Goal: Task Accomplishment & Management: Use online tool/utility

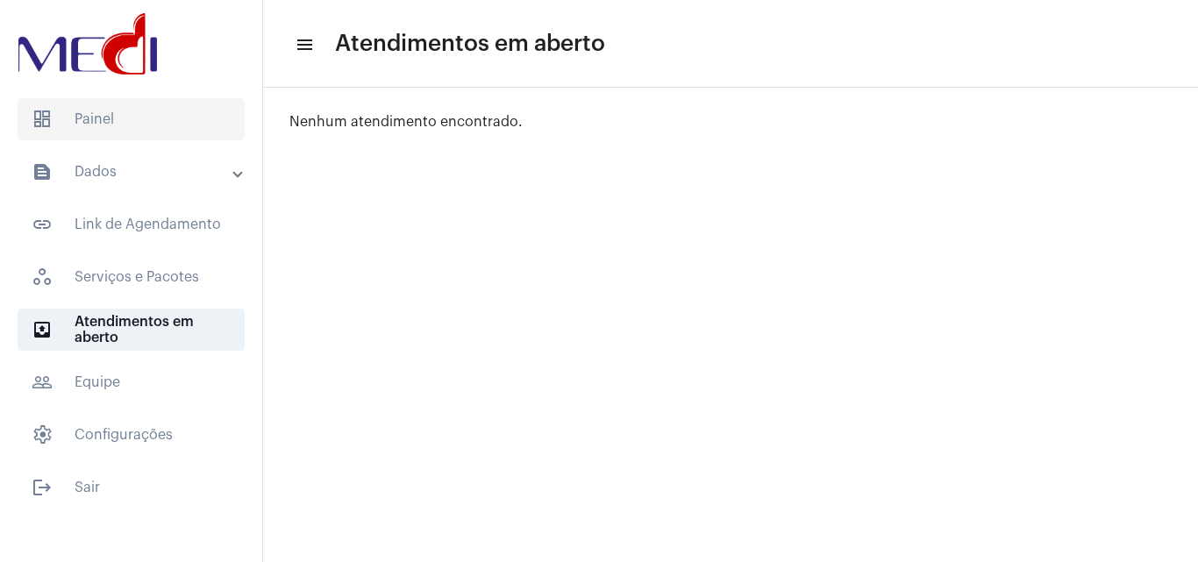
click at [167, 105] on span "dashboard Painel" at bounding box center [131, 119] width 227 height 42
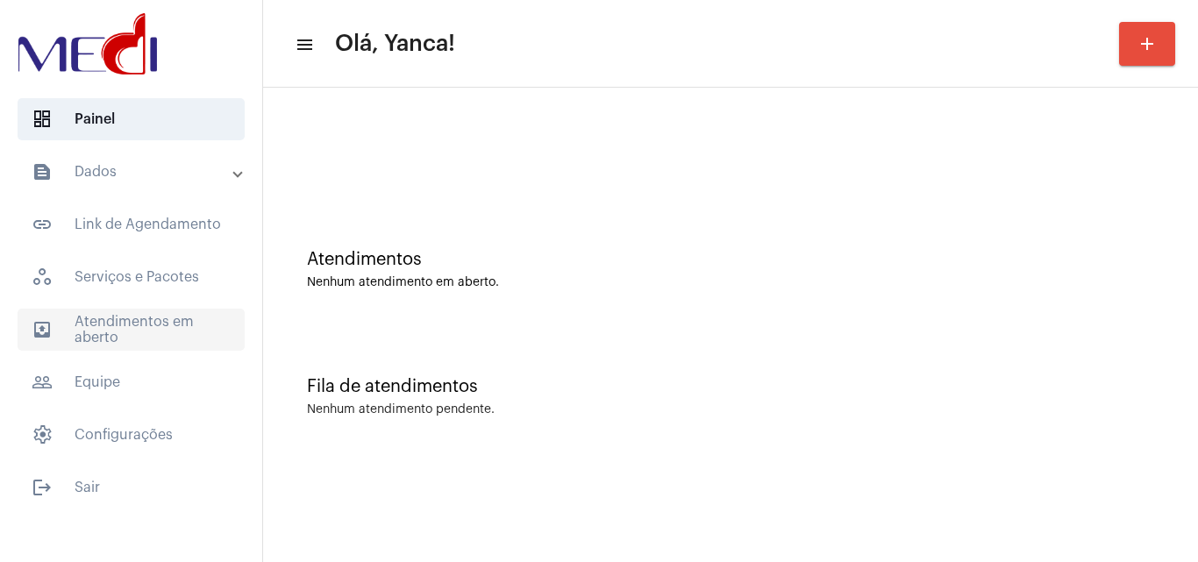
click at [122, 349] on span "outbox_outline Atendimentos em aberto" at bounding box center [131, 330] width 227 height 42
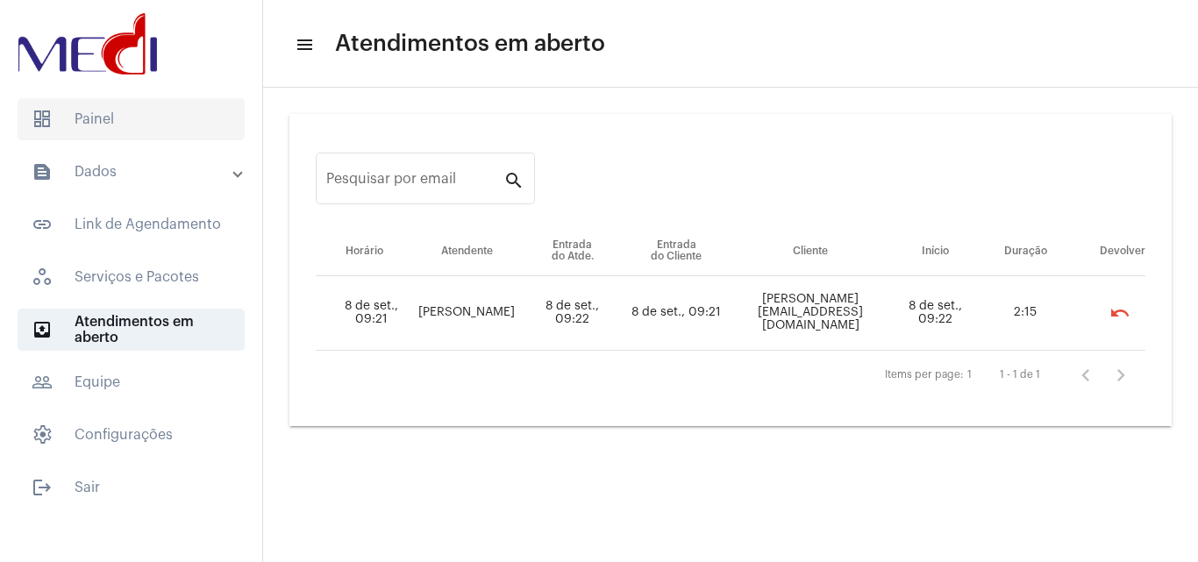
click at [182, 129] on span "dashboard Painel" at bounding box center [131, 119] width 227 height 42
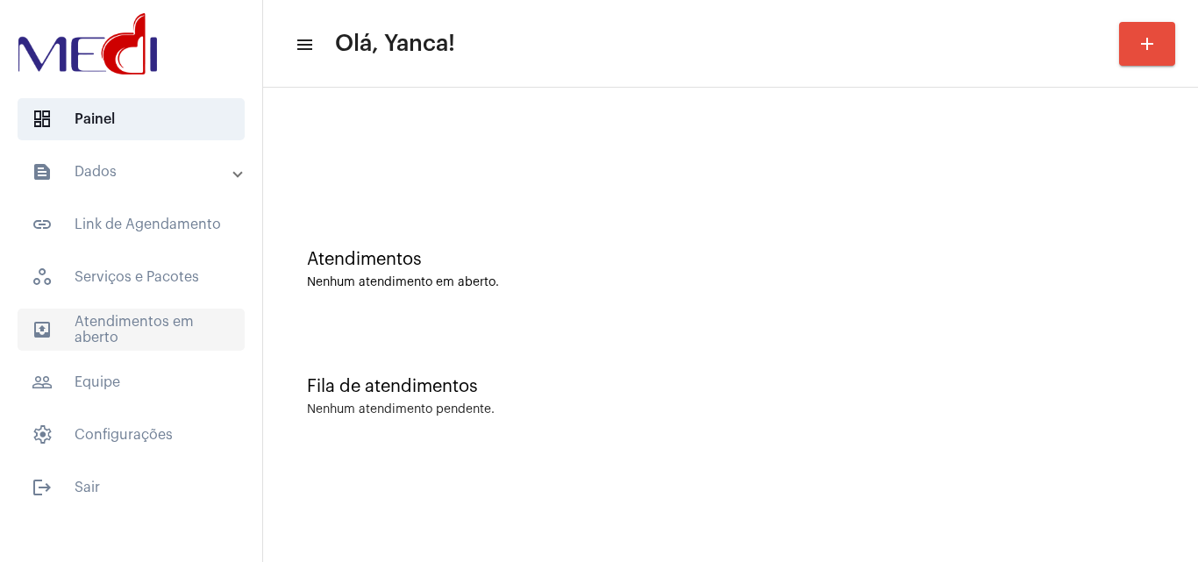
click at [167, 338] on span "outbox_outline Atendimentos em aberto" at bounding box center [131, 330] width 227 height 42
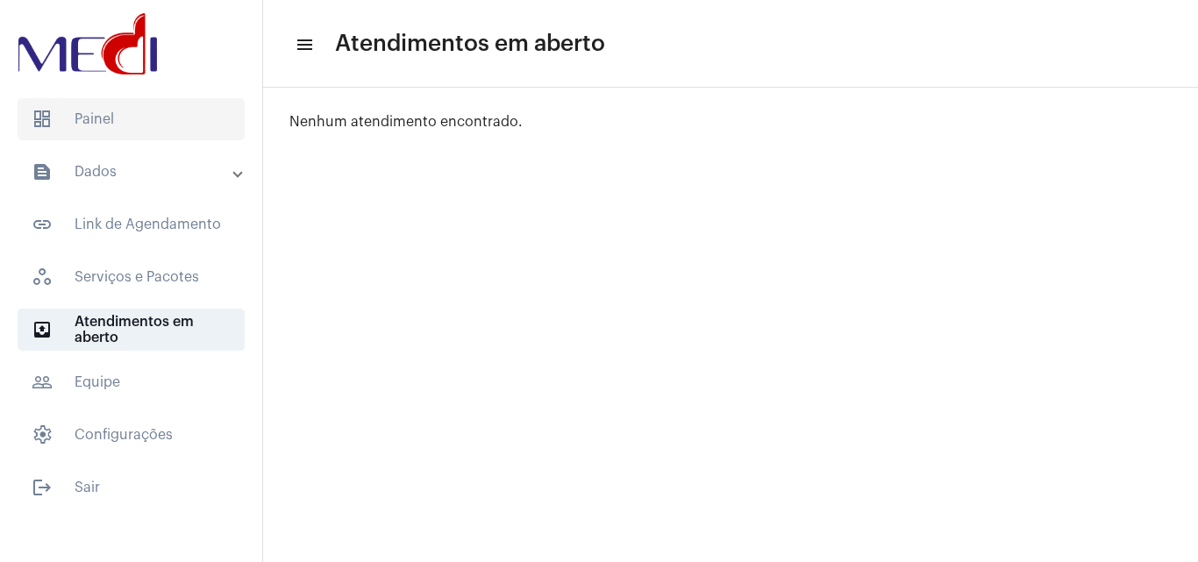
click at [111, 123] on span "dashboard Painel" at bounding box center [131, 119] width 227 height 42
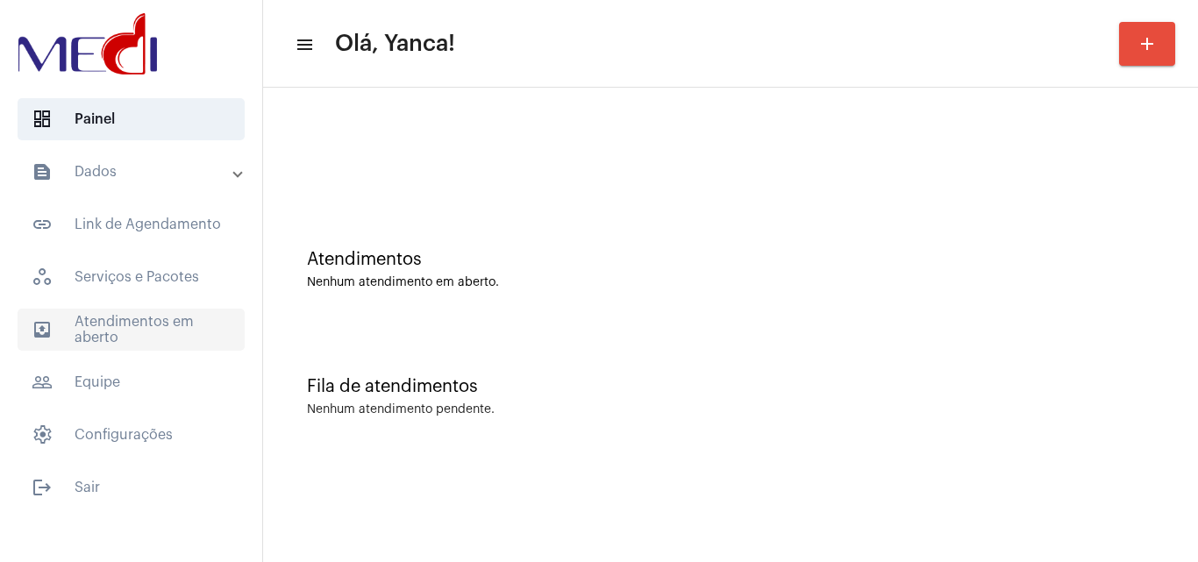
click at [132, 331] on span "outbox_outline Atendimentos em aberto" at bounding box center [131, 330] width 227 height 42
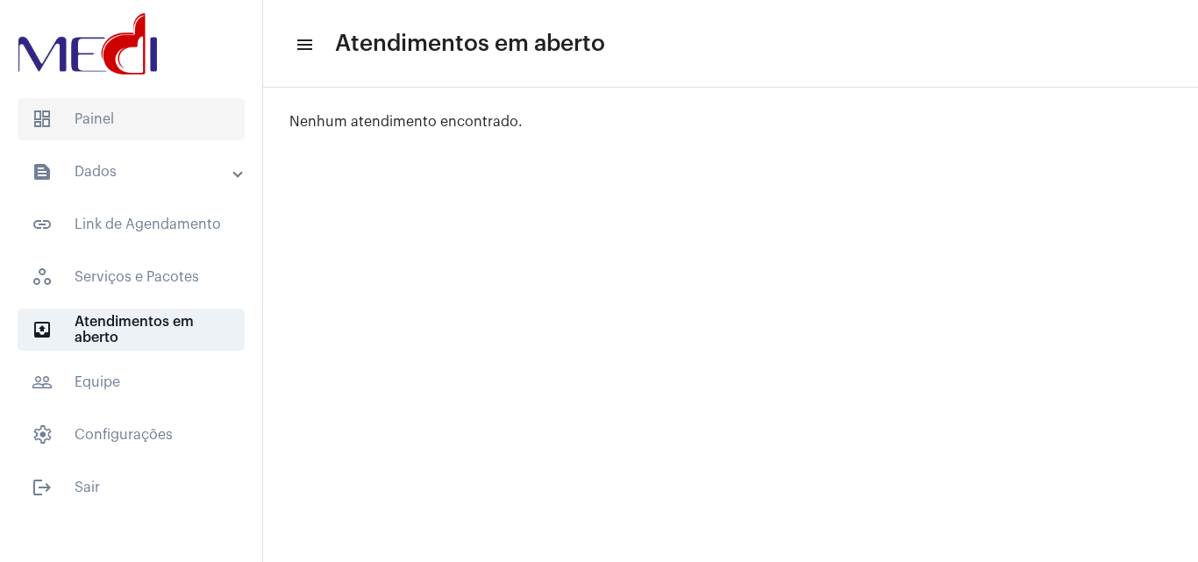
click at [131, 122] on span "dashboard Painel" at bounding box center [131, 119] width 227 height 42
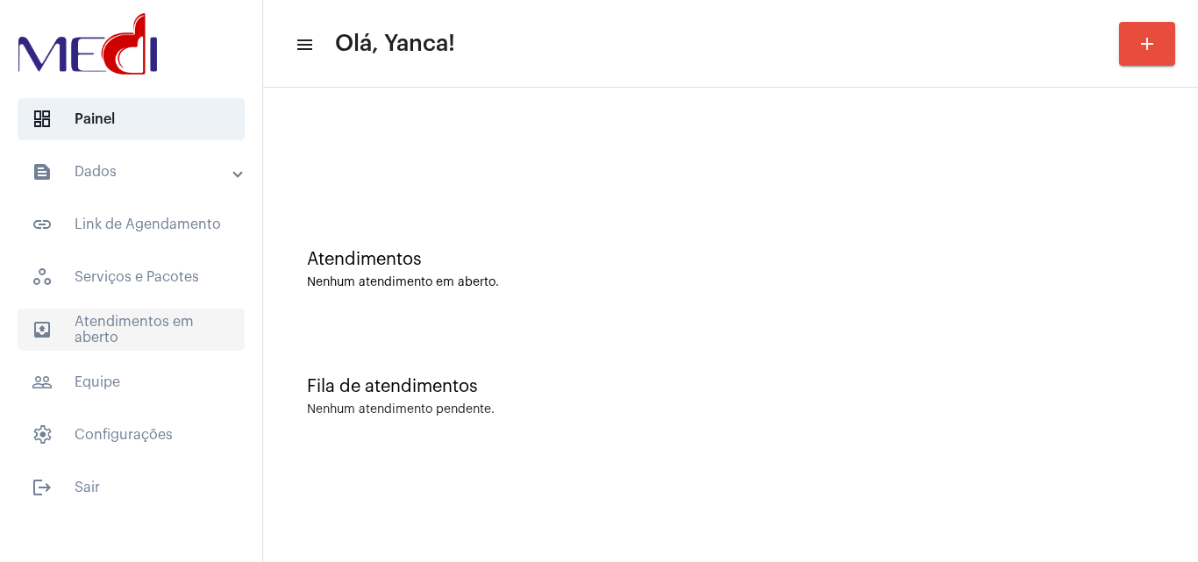
drag, startPoint x: 169, startPoint y: 352, endPoint x: 150, endPoint y: 313, distance: 43.9
click at [150, 313] on mat-accordion "text_snippet_outlined Dados text_snippet_outlined Relatórios history_outlined H…" at bounding box center [131, 303] width 262 height 305
click at [150, 313] on span "outbox_outline Atendimentos em aberto" at bounding box center [131, 330] width 227 height 42
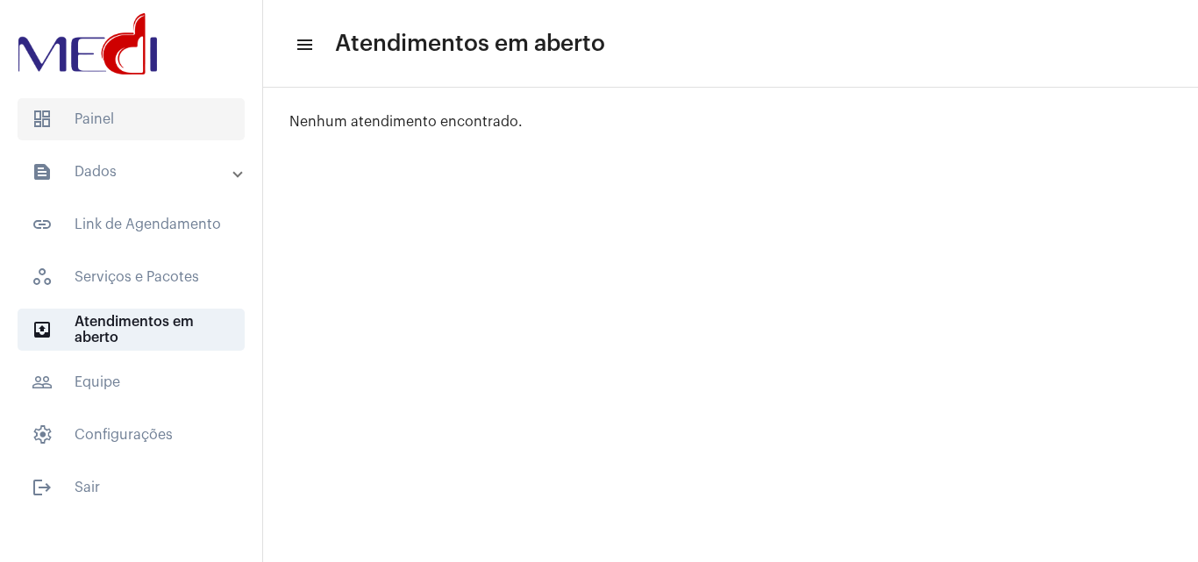
click at [218, 117] on span "dashboard Painel" at bounding box center [131, 119] width 227 height 42
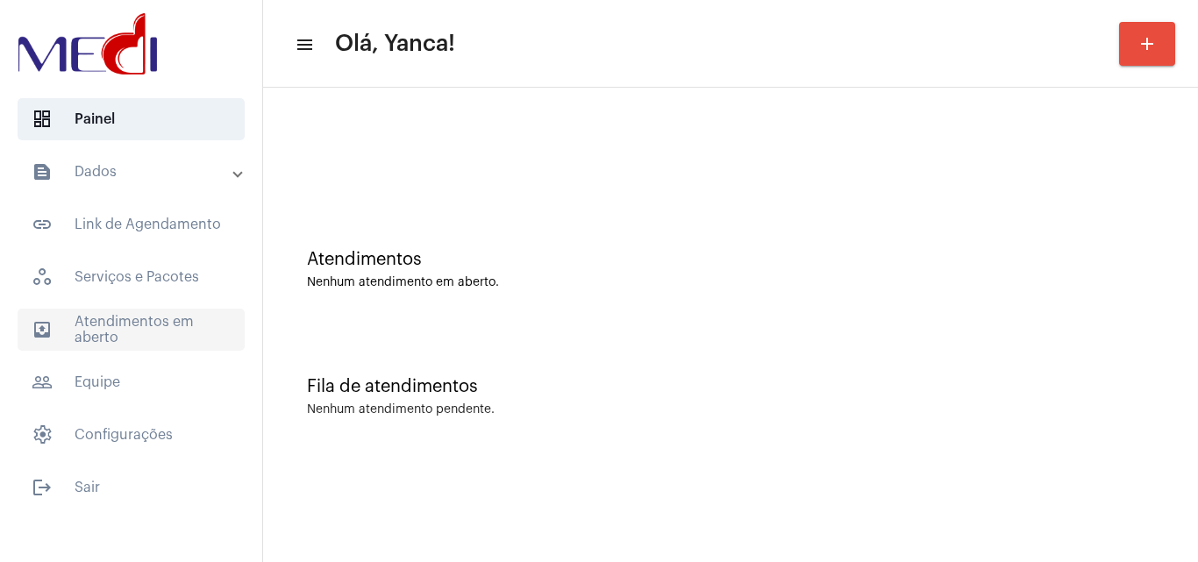
click at [140, 348] on span "outbox_outline Atendimentos em aberto" at bounding box center [131, 330] width 227 height 42
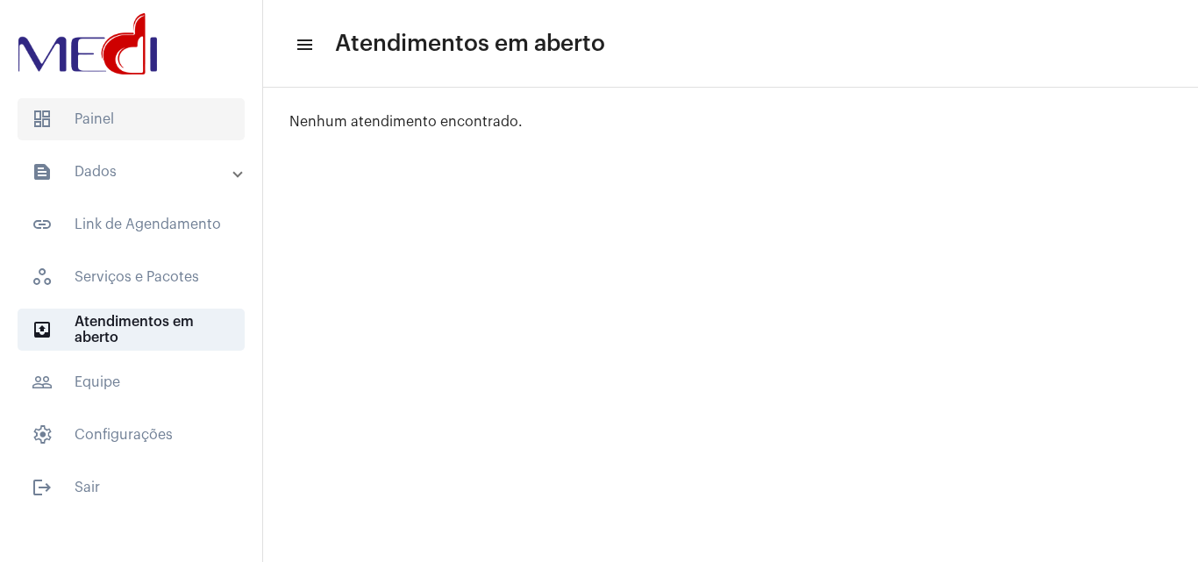
click at [131, 129] on span "dashboard Painel" at bounding box center [131, 119] width 227 height 42
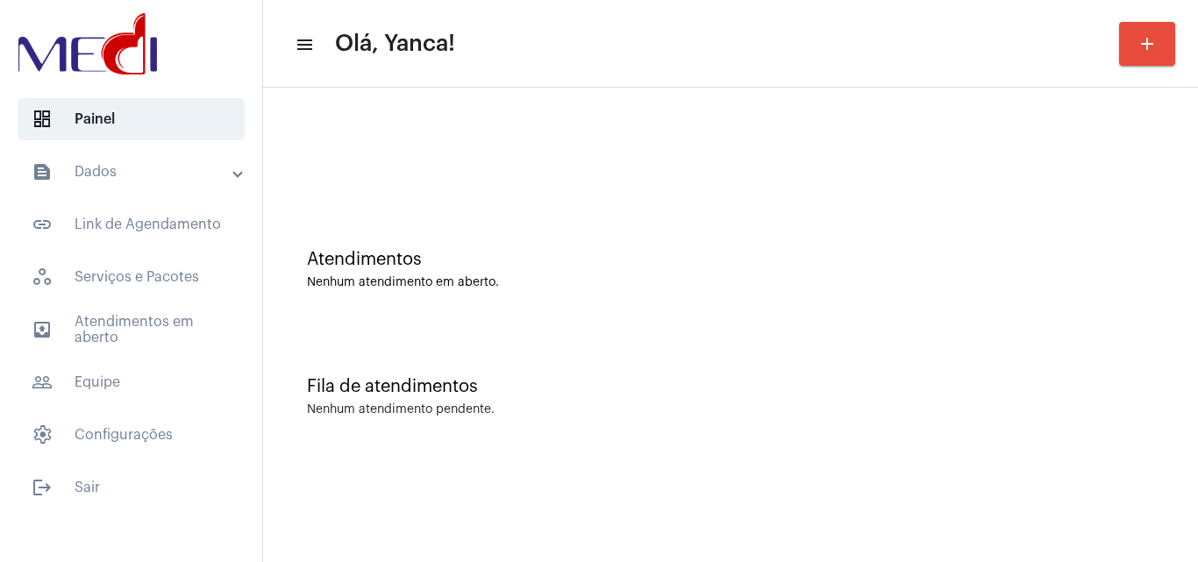
click at [150, 158] on mat-expansion-panel-header "text_snippet_outlined Dados" at bounding box center [137, 172] width 252 height 42
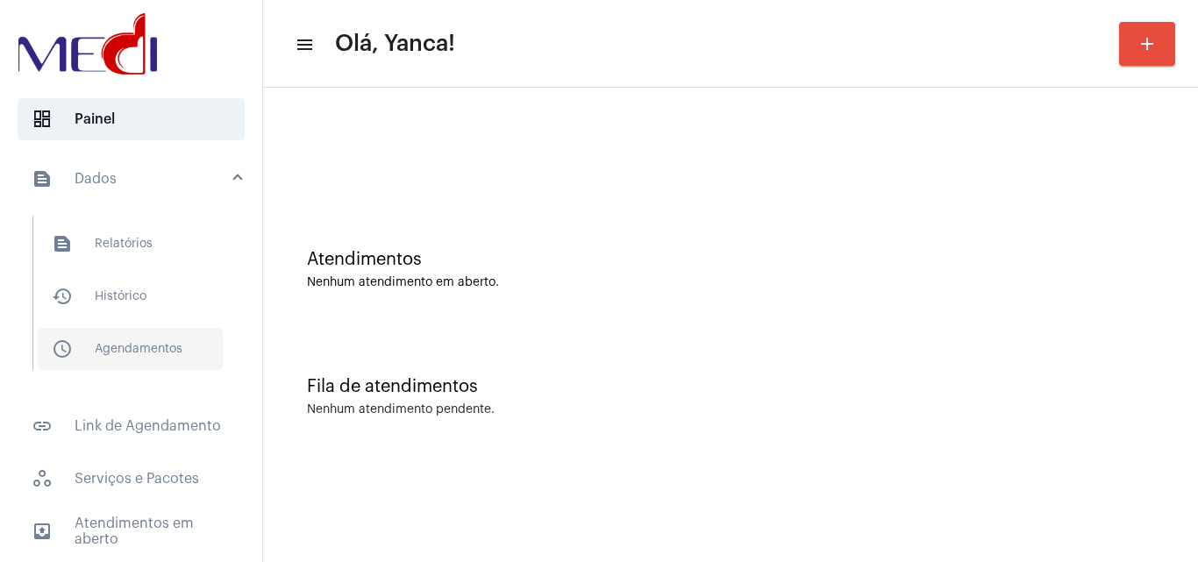
click at [159, 352] on span "schedule_outlined Agendamentos" at bounding box center [130, 349] width 185 height 42
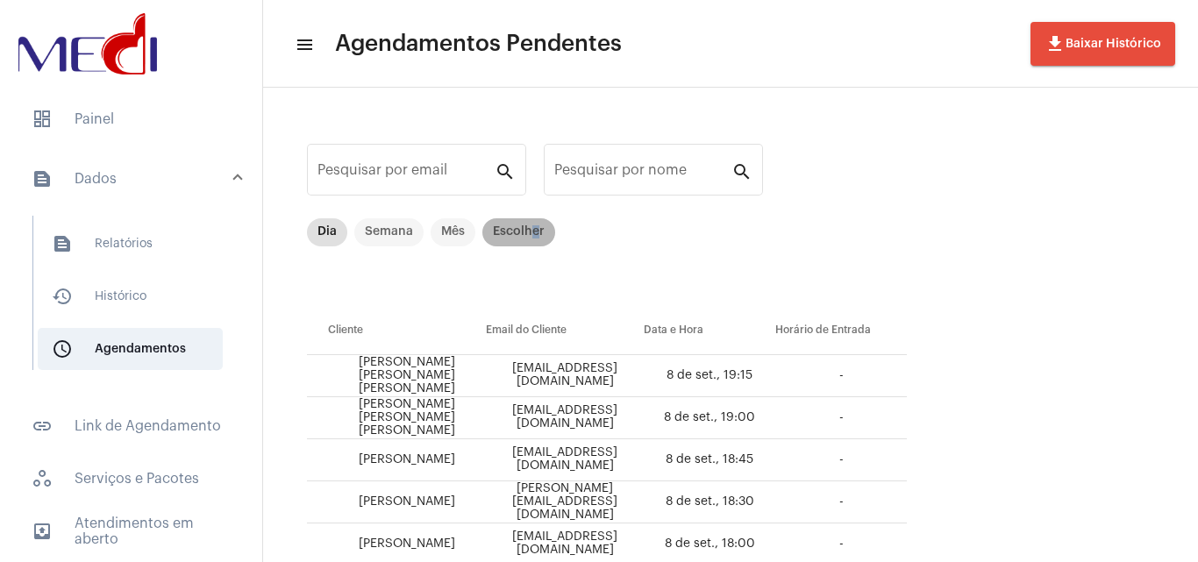
click at [534, 229] on mat-chip "Escolher" at bounding box center [518, 232] width 73 height 28
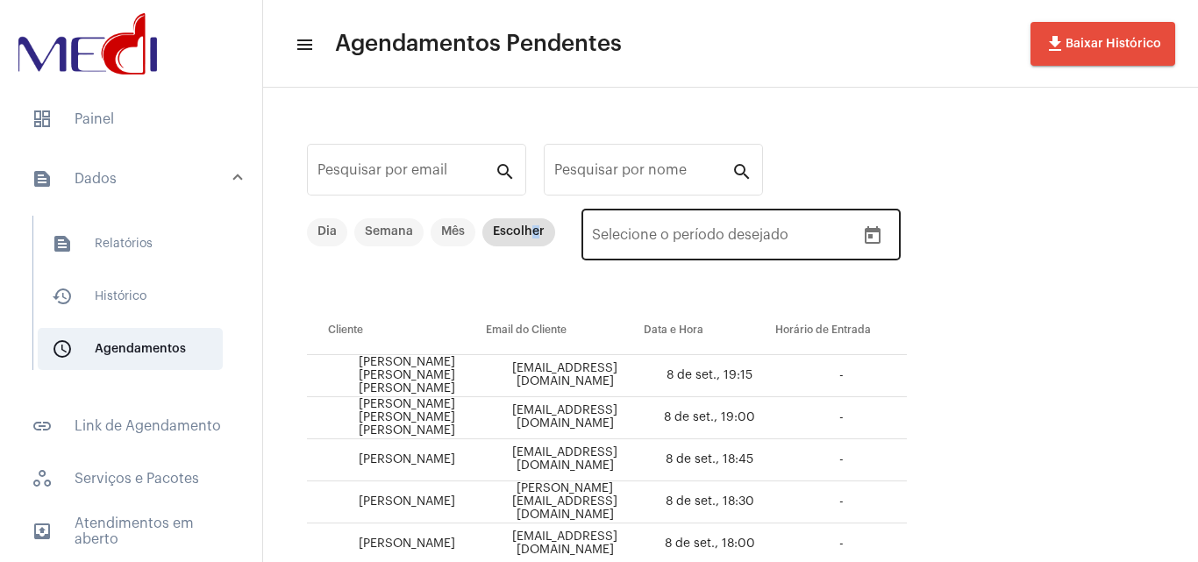
click at [884, 227] on button "Open calendar" at bounding box center [872, 235] width 35 height 35
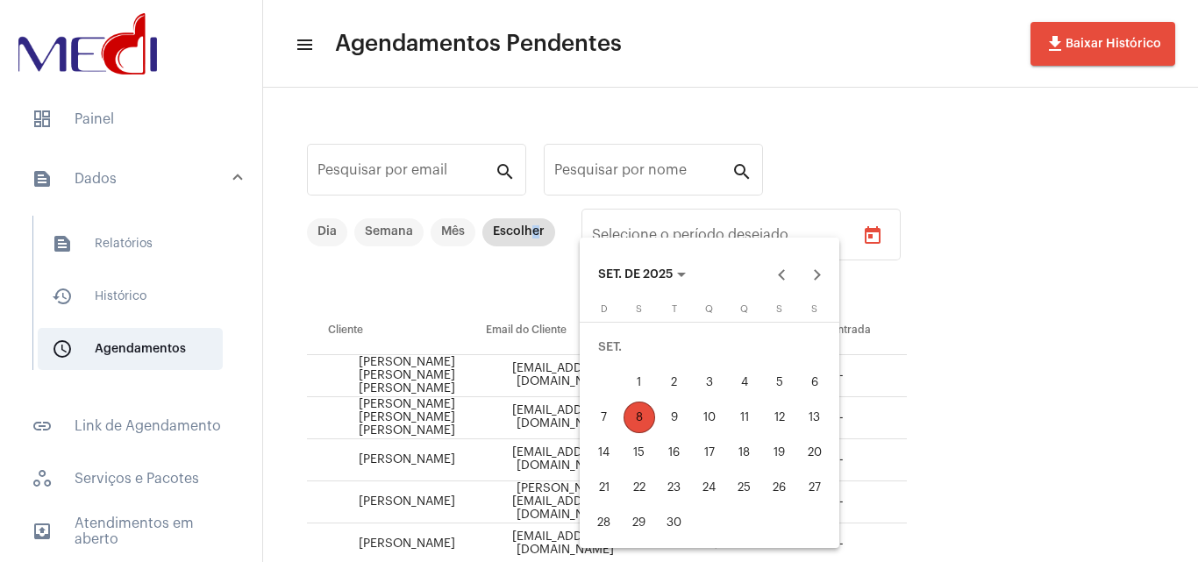
click at [772, 381] on div "5" at bounding box center [780, 382] width 32 height 32
type input "[DATE]"
click at [772, 381] on div "5" at bounding box center [780, 382] width 32 height 32
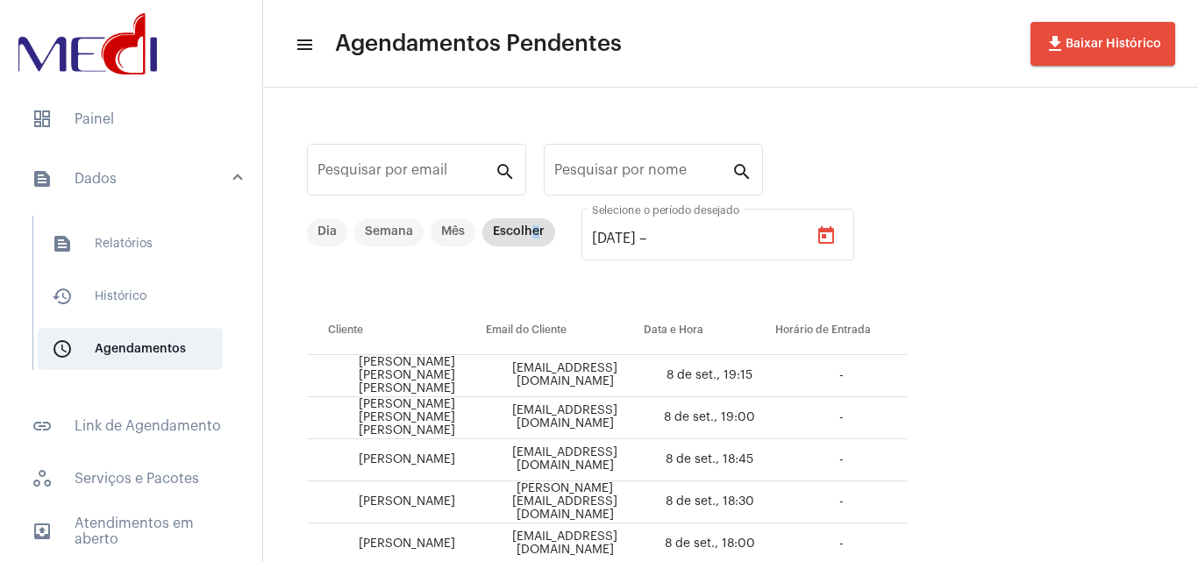
type input "[DATE]"
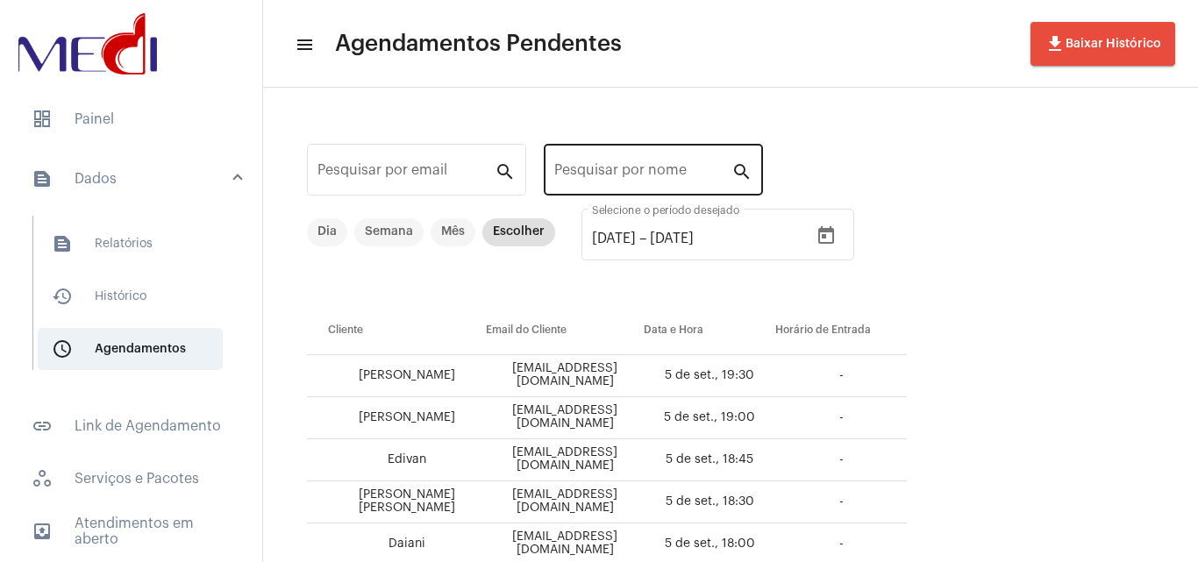
click at [610, 169] on input "Pesquisar por nome" at bounding box center [642, 174] width 177 height 16
type input "[PERSON_NAME]"
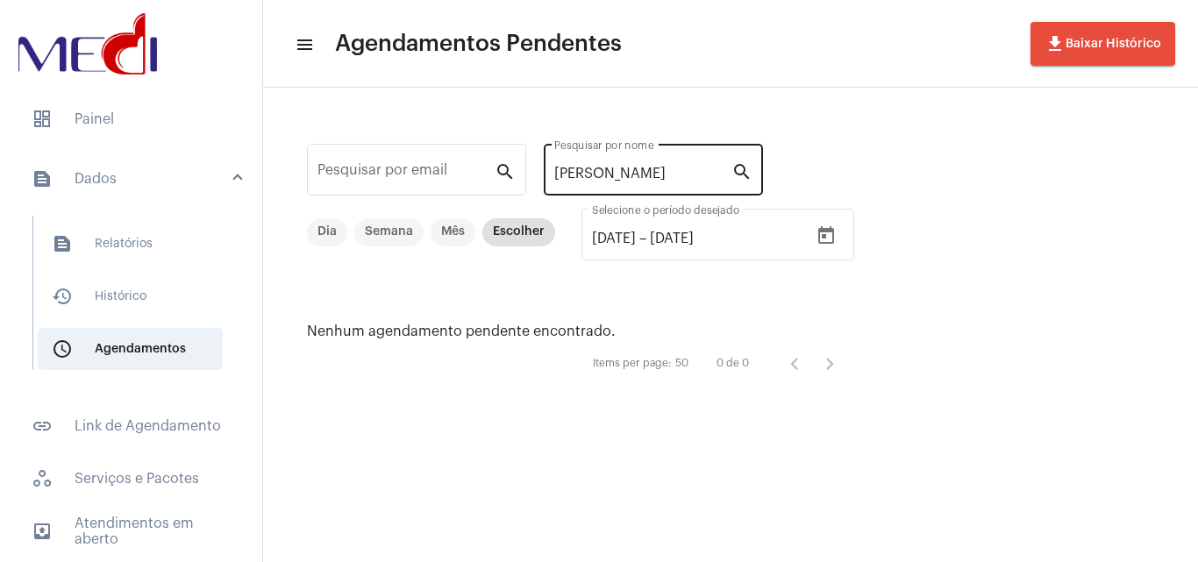
click at [635, 184] on div "[PERSON_NAME] por nome" at bounding box center [642, 167] width 177 height 55
drag, startPoint x: 630, startPoint y: 179, endPoint x: 333, endPoint y: 117, distance: 303.5
click at [333, 117] on div "Pesquisar por email search [PERSON_NAME] Pesquisar por nome search Dia Semana M…" at bounding box center [581, 260] width 600 height 310
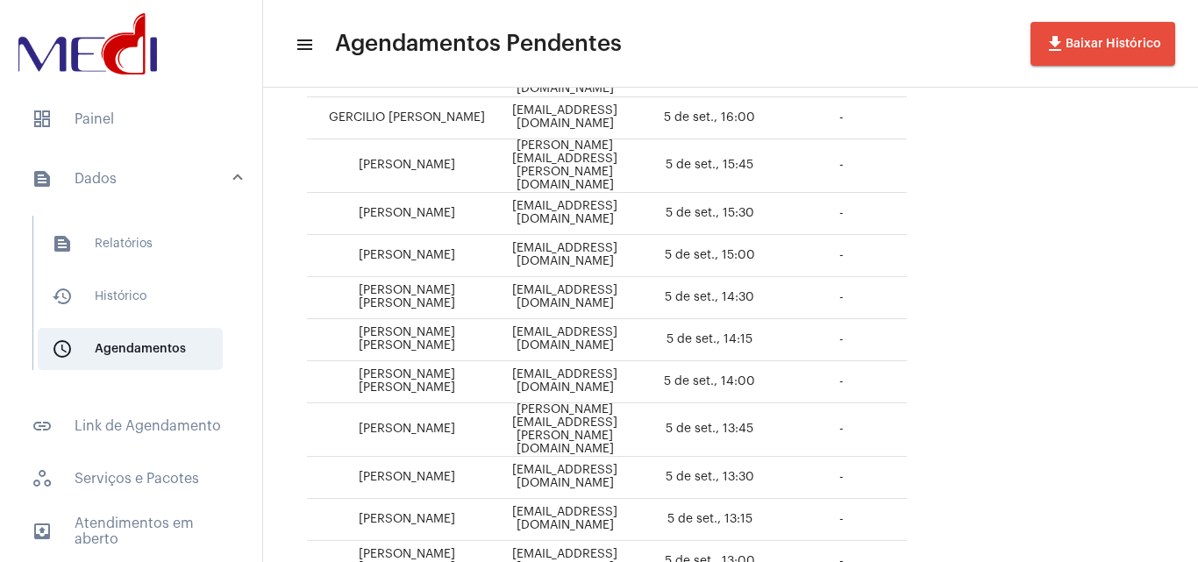
scroll to position [728, 0]
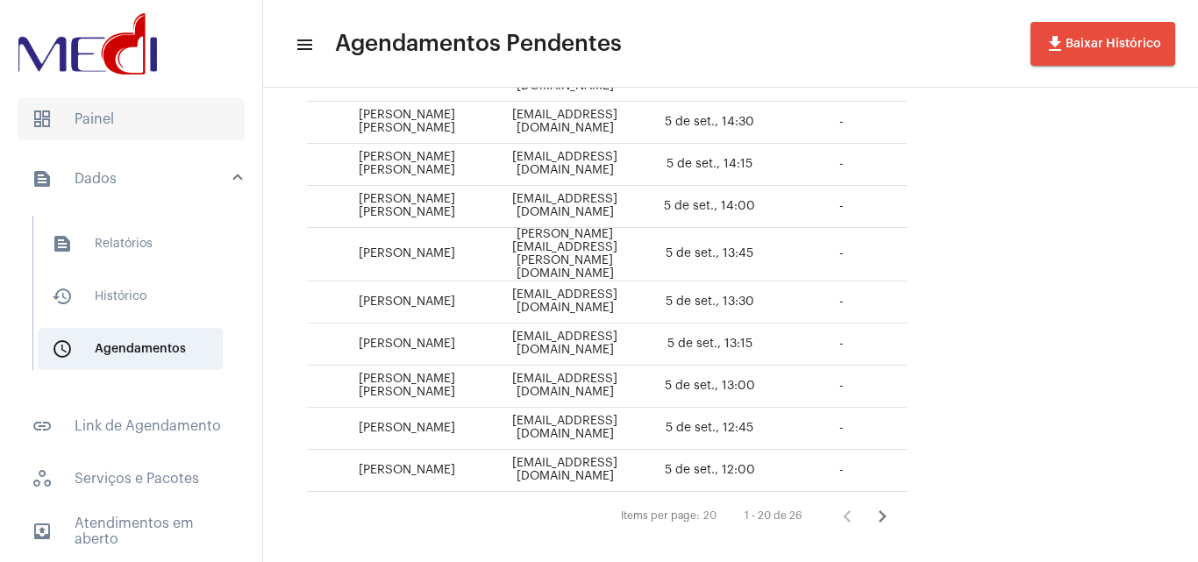
click at [108, 120] on span "dashboard Painel" at bounding box center [131, 119] width 227 height 42
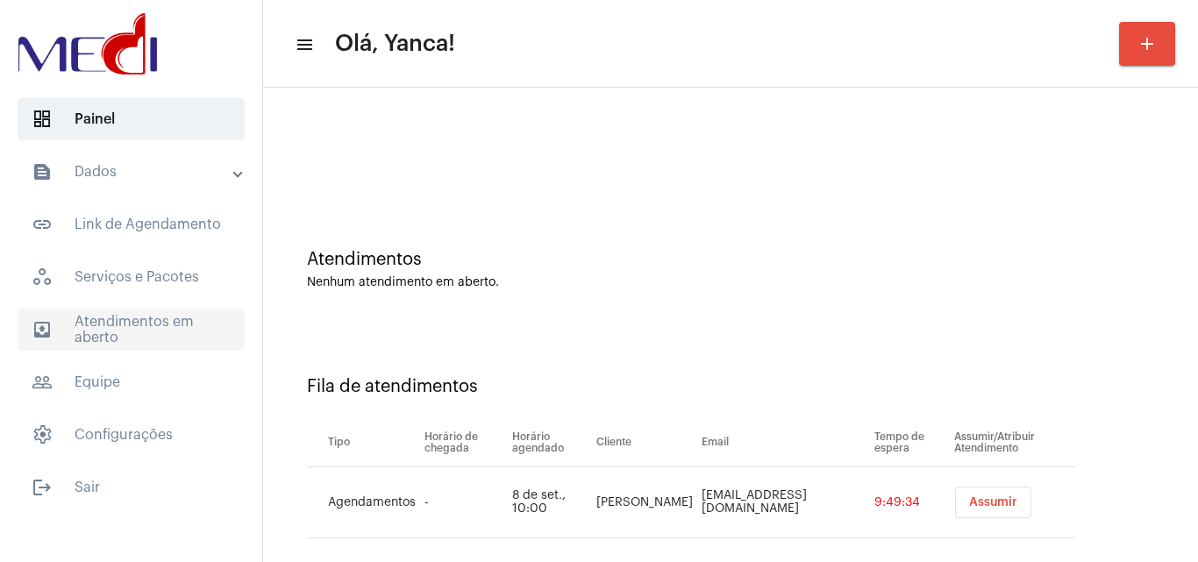
click at [177, 322] on span "outbox_outline Atendimentos em aberto" at bounding box center [131, 330] width 227 height 42
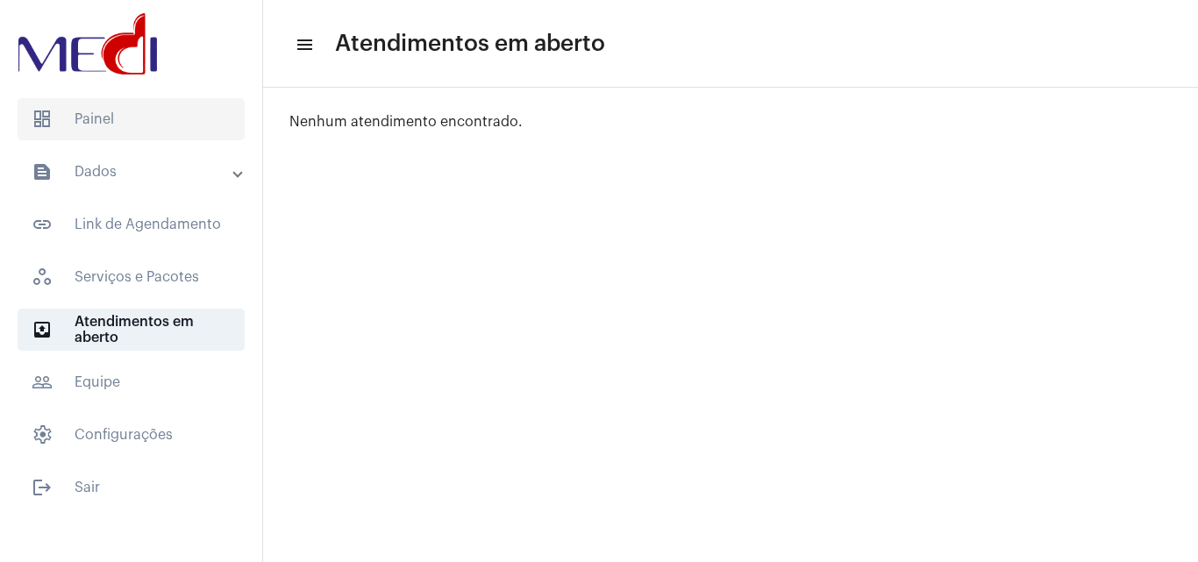
click at [190, 130] on span "dashboard Painel" at bounding box center [131, 119] width 227 height 42
